Goal: Information Seeking & Learning: Learn about a topic

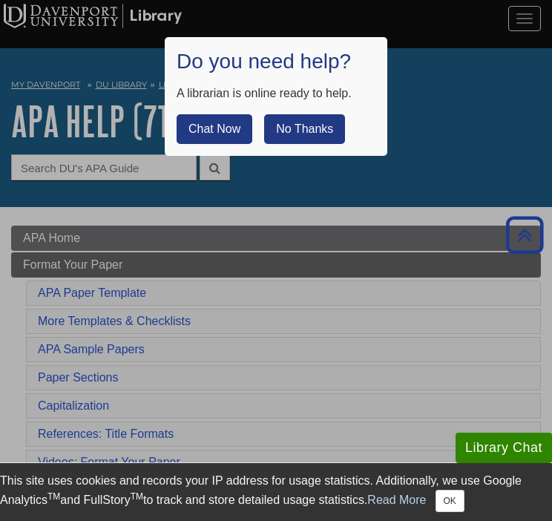
scroll to position [571, 0]
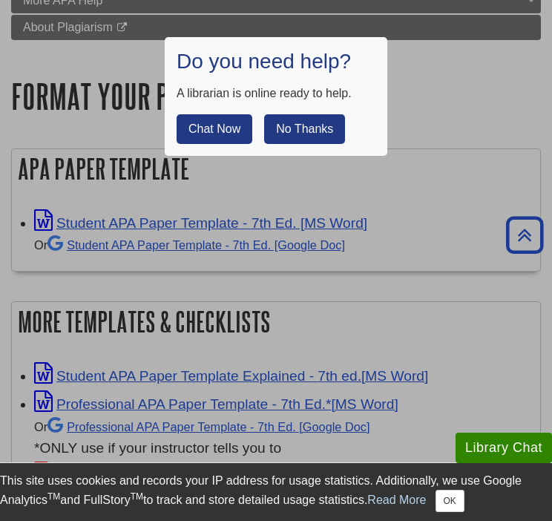
click at [299, 133] on button "No Thanks" at bounding box center [304, 129] width 81 height 30
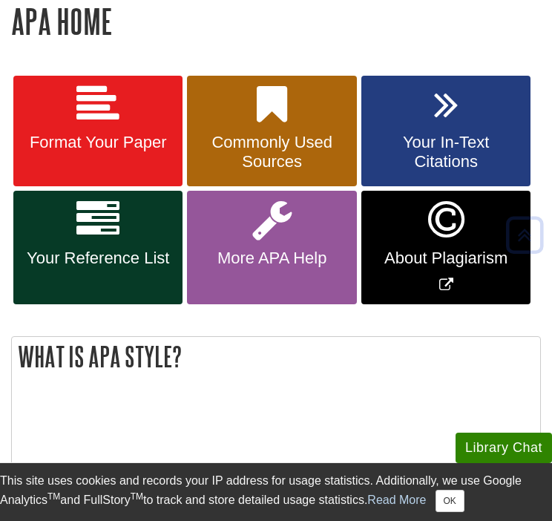
scroll to position [273, 0]
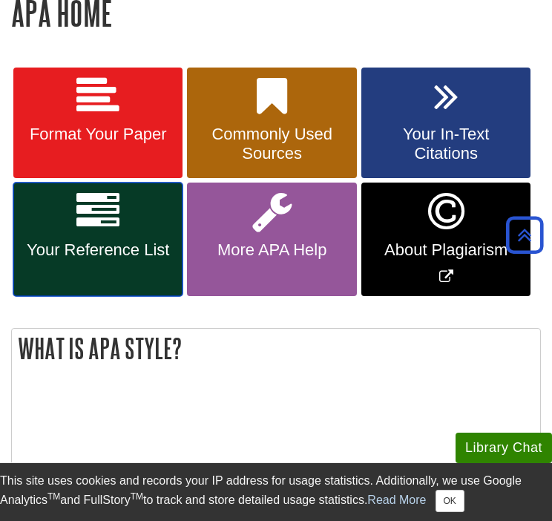
click at [113, 238] on link "Your Reference List" at bounding box center [97, 238] width 169 height 113
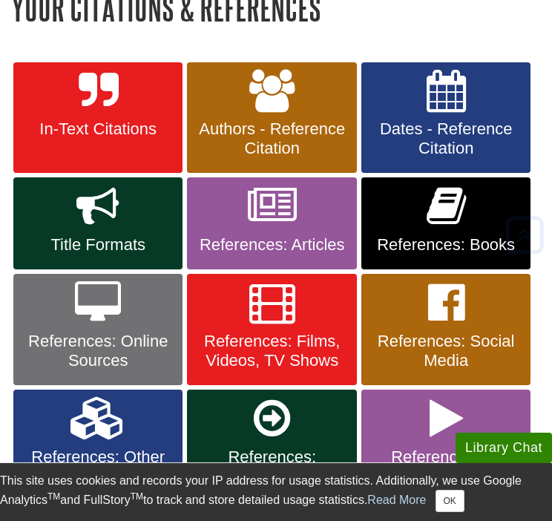
scroll to position [290, 0]
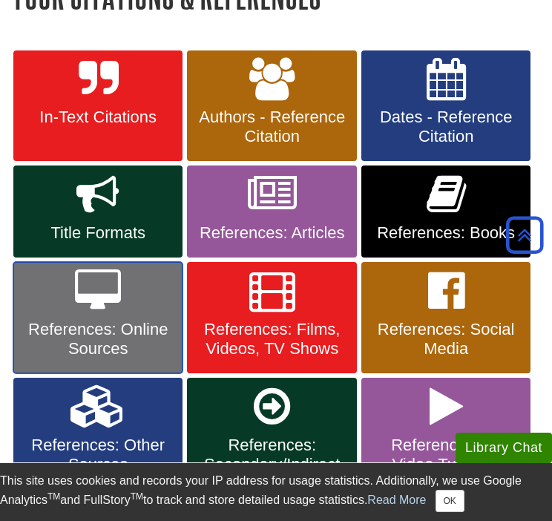
click at [96, 315] on link "References: Online Sources" at bounding box center [97, 317] width 169 height 111
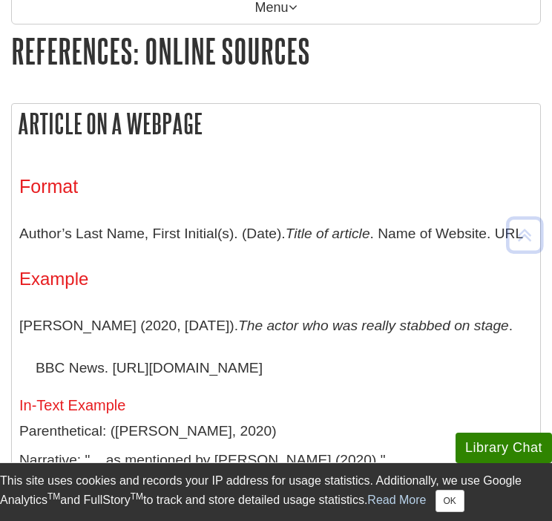
scroll to position [276, 0]
